Goal: Information Seeking & Learning: Check status

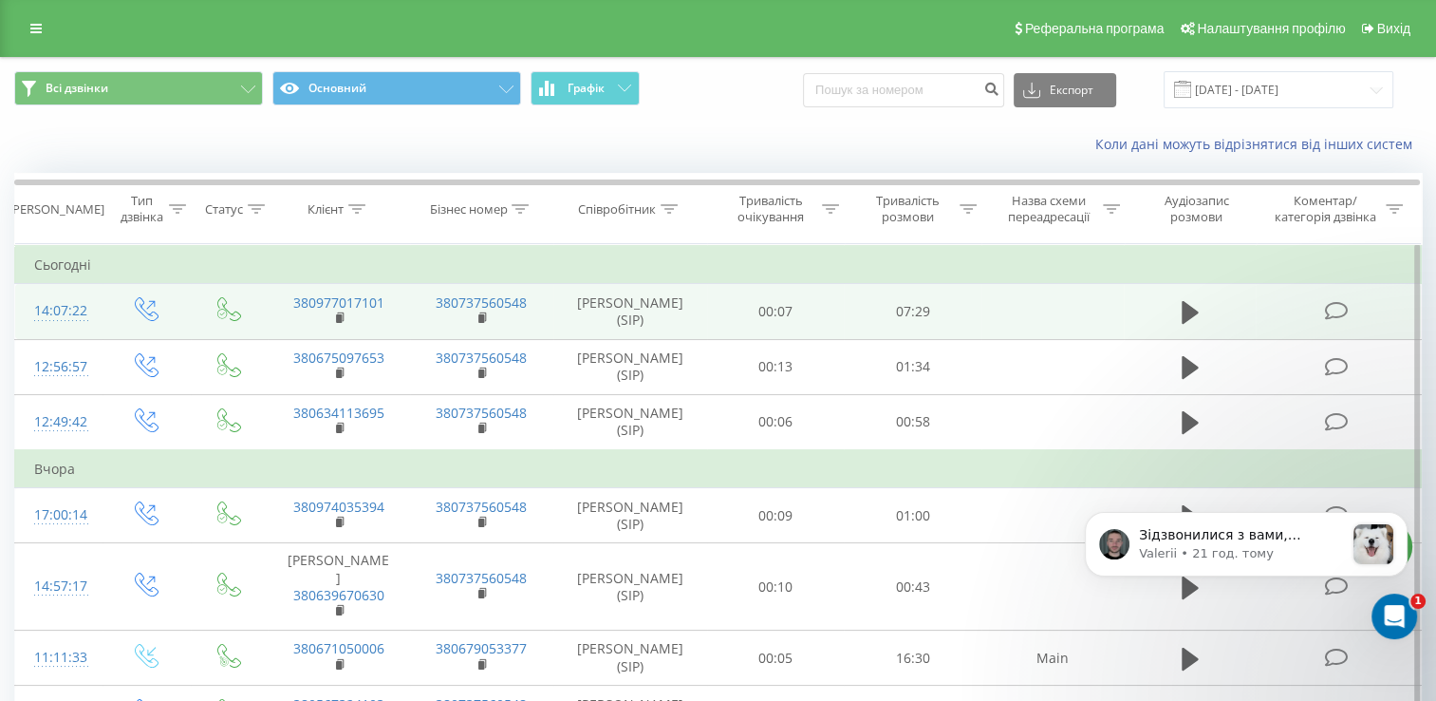
click at [1346, 314] on icon at bounding box center [1337, 311] width 24 height 20
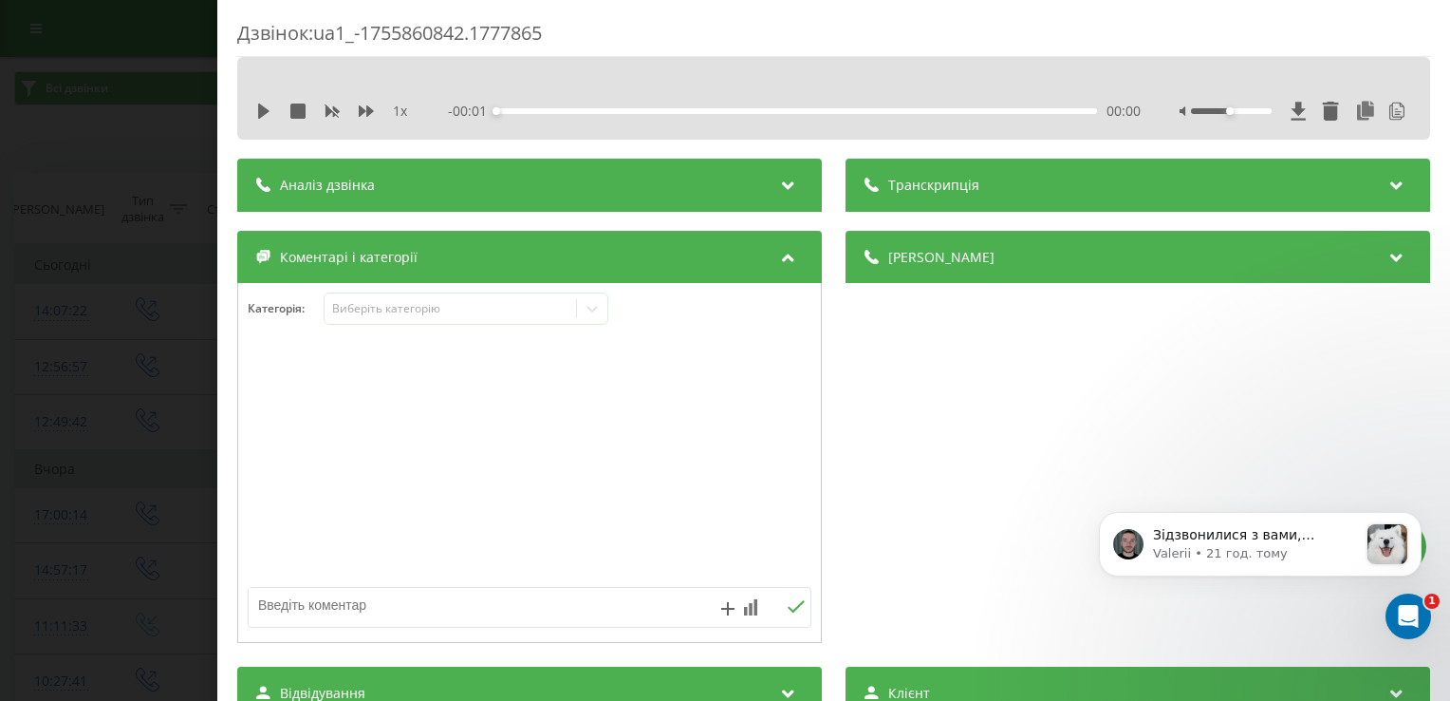
click at [561, 188] on div "Аналіз дзвінка" at bounding box center [529, 185] width 585 height 53
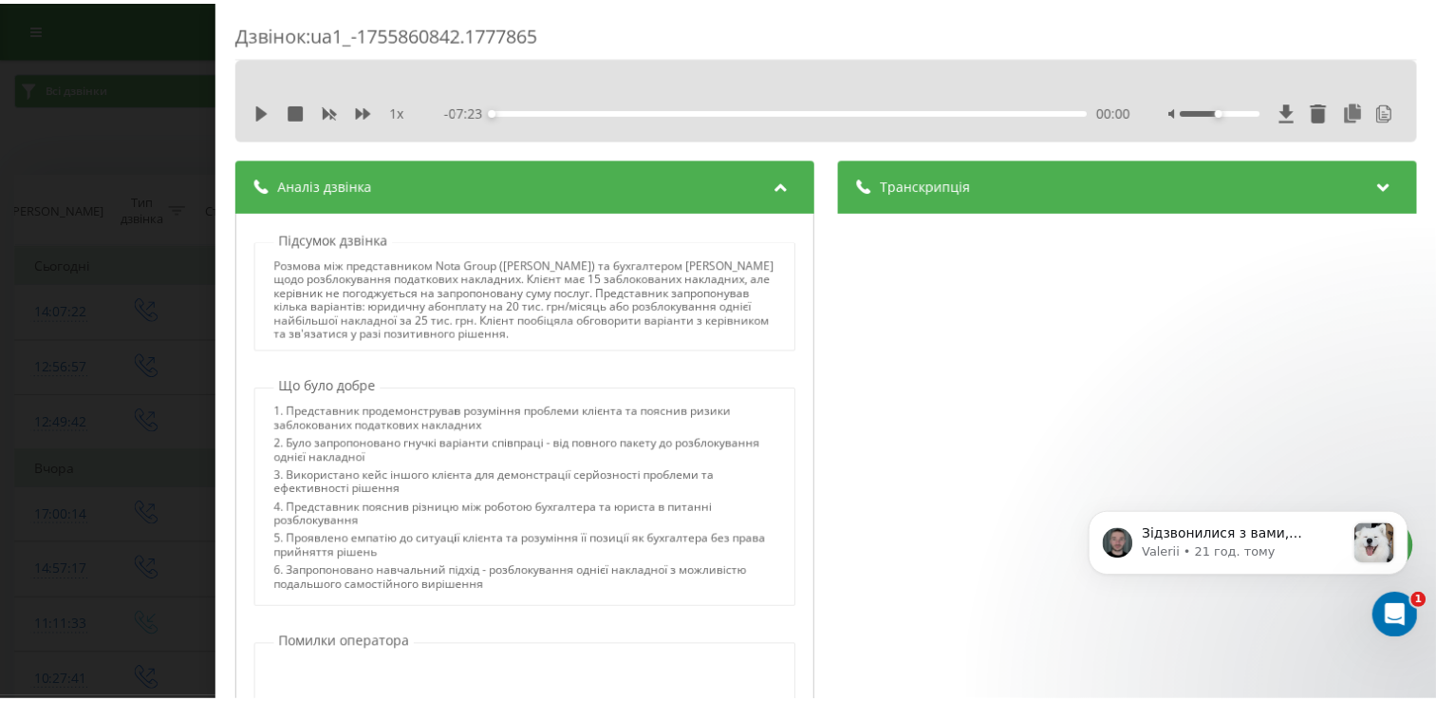
scroll to position [95, 0]
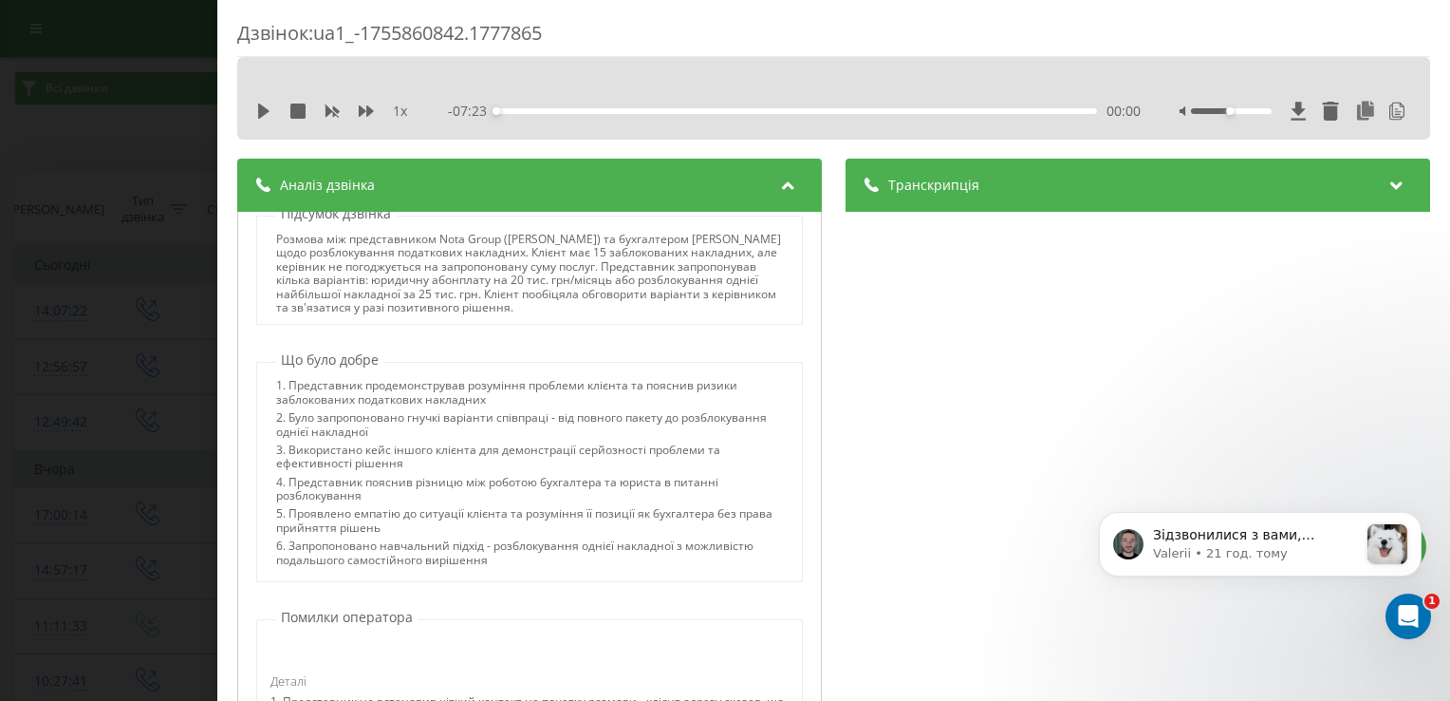
click at [137, 177] on div "Дзвінок : ua1_-1755860842.1777865 1 x - 07:23 00:00 00:00 Транскрипція 00:00 Ал…" at bounding box center [725, 350] width 1450 height 701
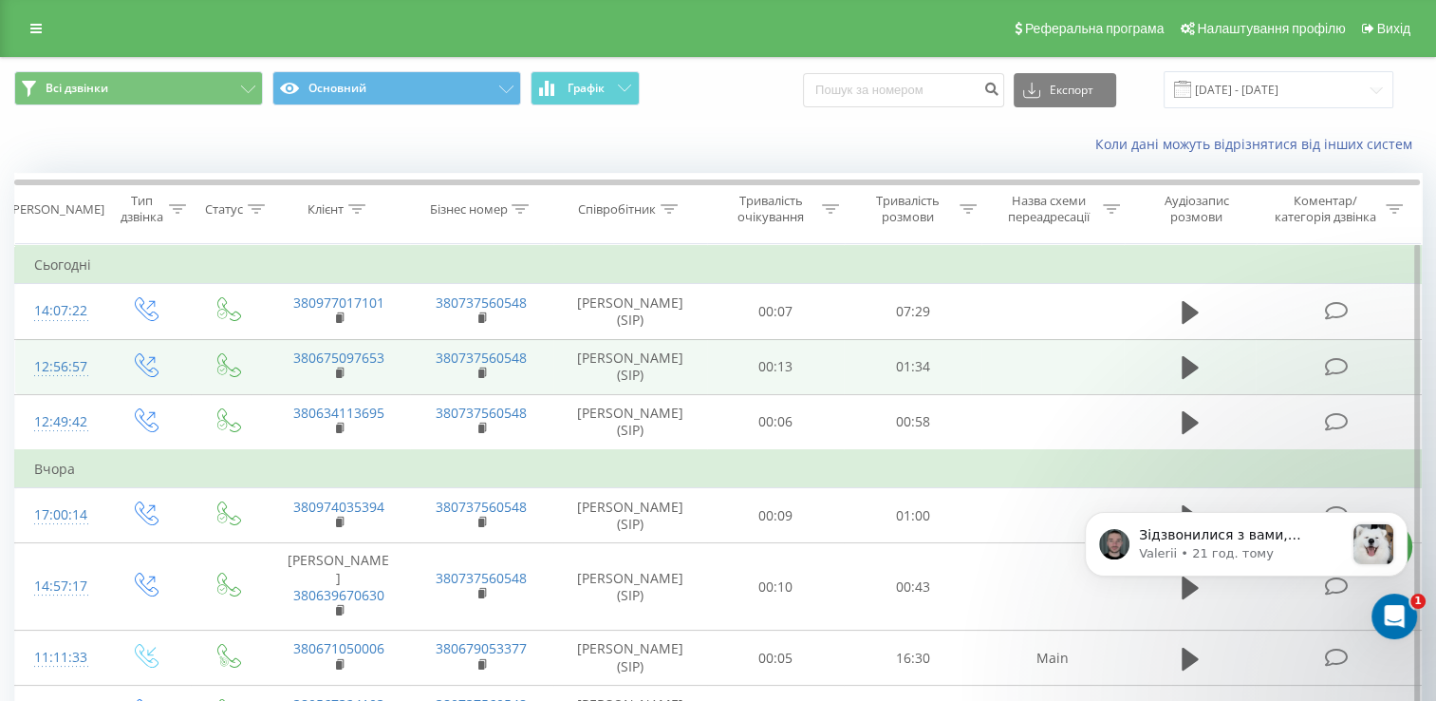
click at [1337, 364] on icon at bounding box center [1337, 367] width 24 height 20
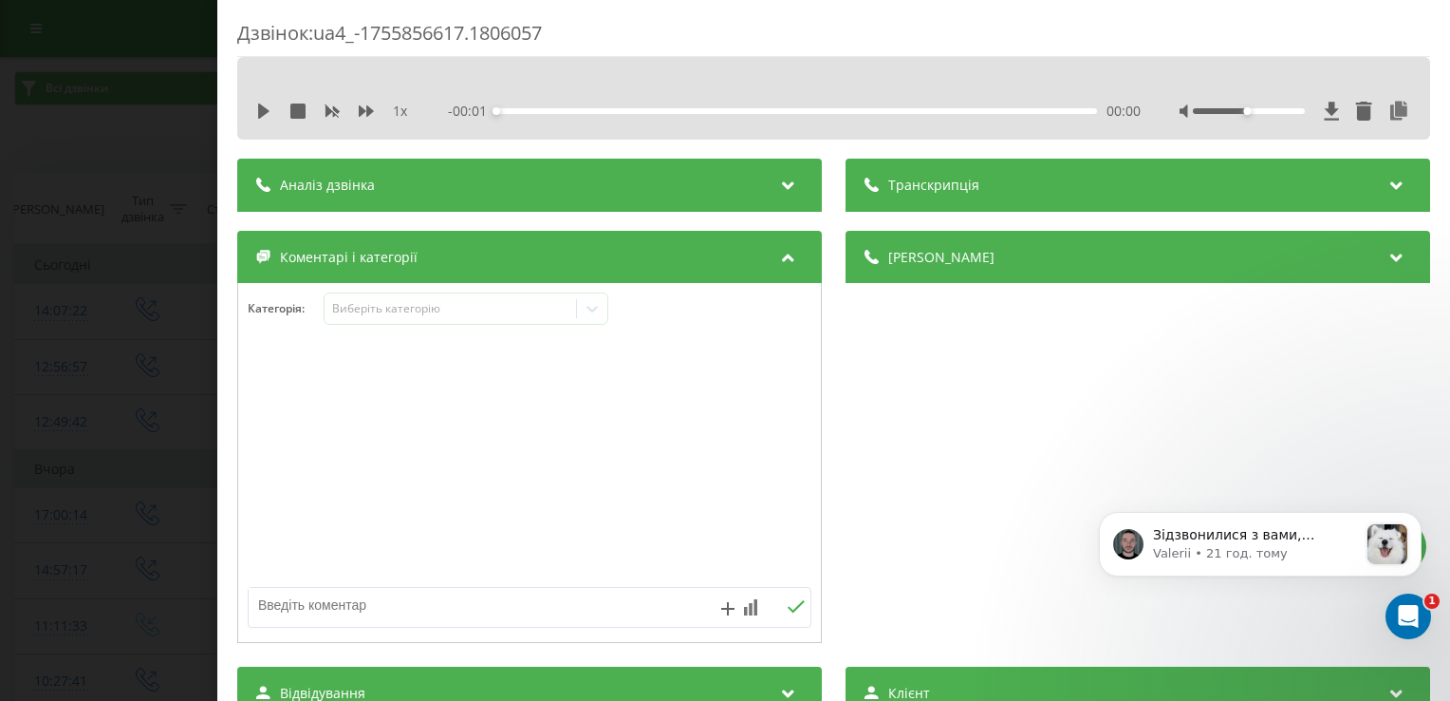
click at [494, 184] on div "Аналіз дзвінка" at bounding box center [529, 185] width 585 height 53
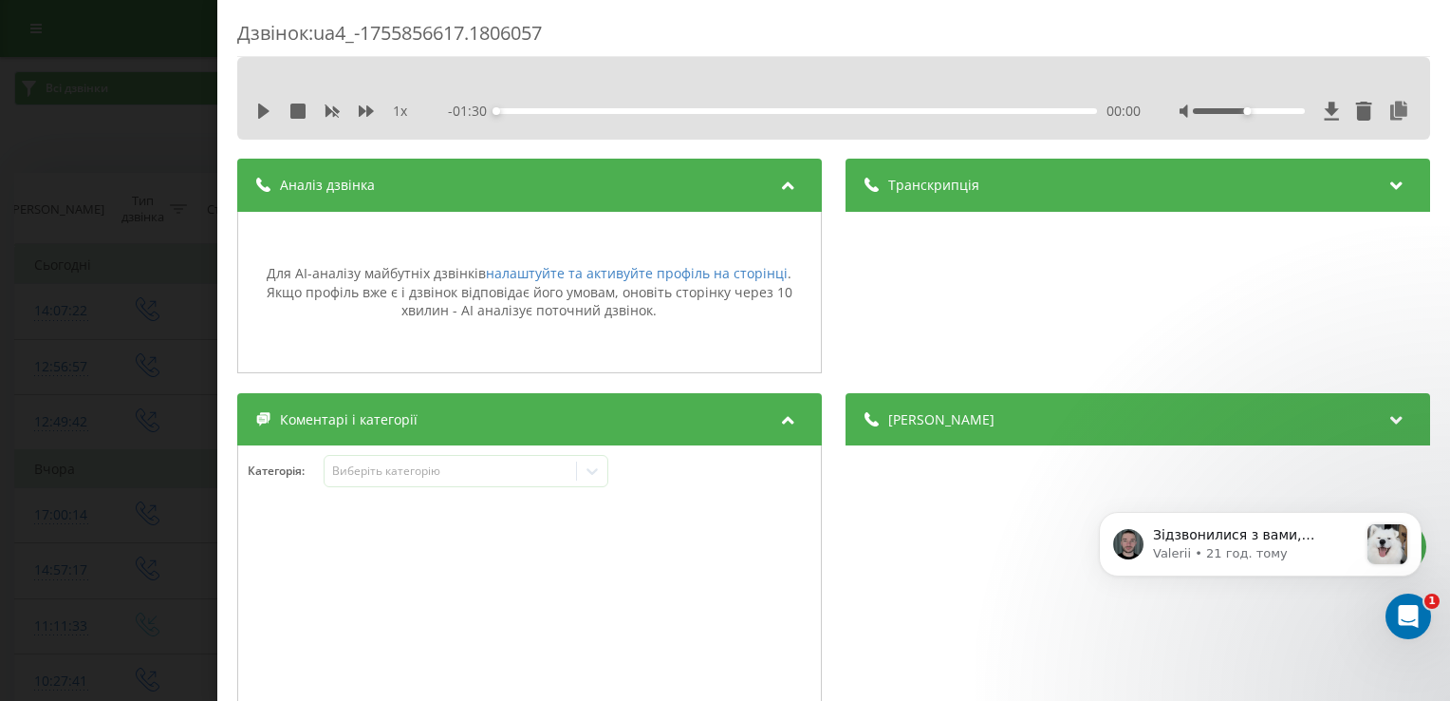
click at [133, 124] on div "Дзвінок : ua4_-1755856617.1806057 1 x - 01:30 00:00 00:00 Транскрипція Для AI-а…" at bounding box center [725, 350] width 1450 height 701
